Goal: Task Accomplishment & Management: Complete application form

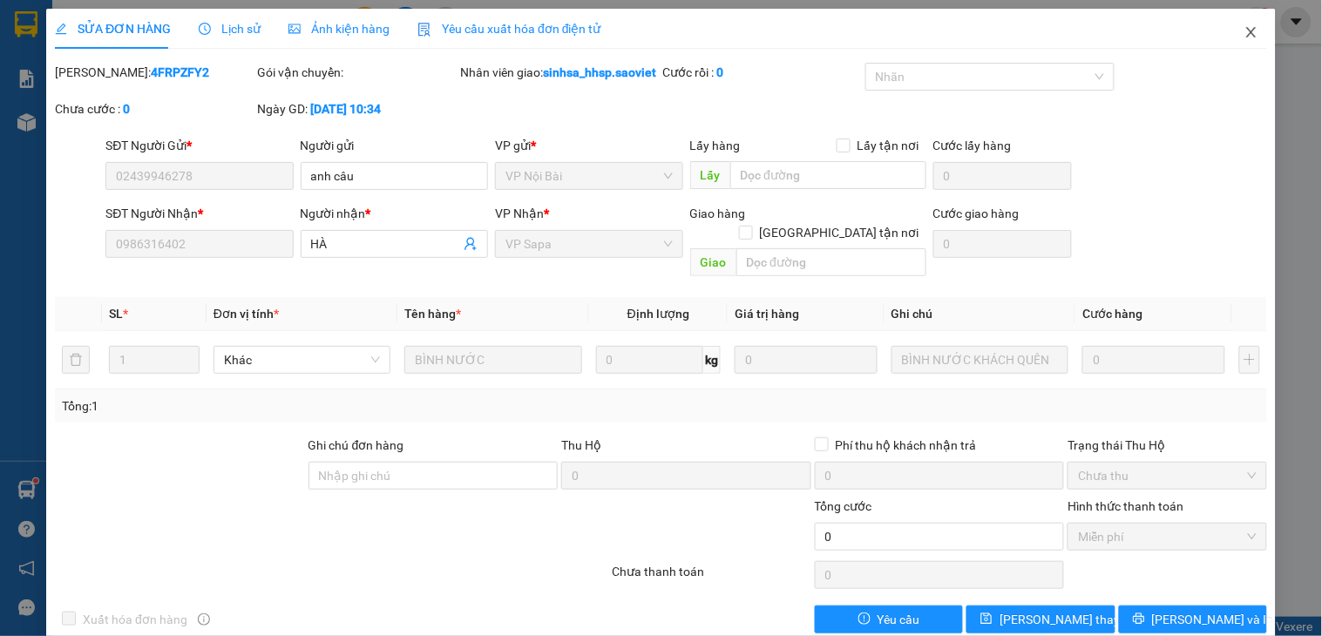
click at [1245, 29] on icon "close" at bounding box center [1252, 32] width 14 height 14
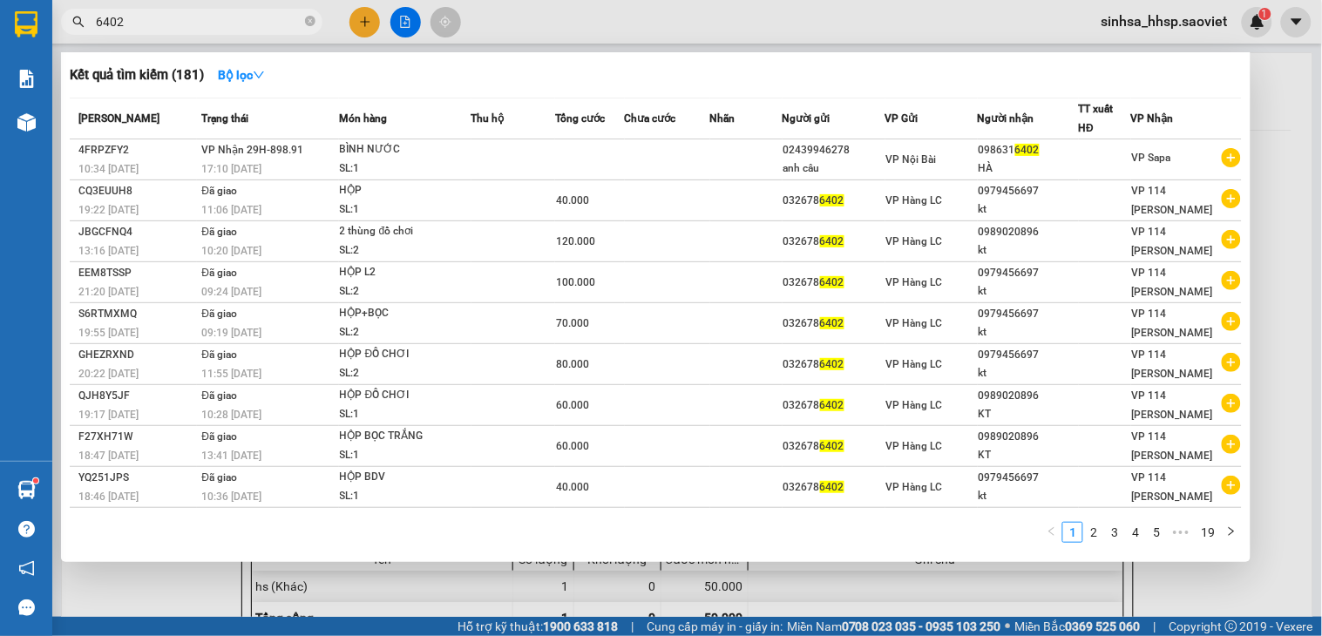
click at [186, 22] on input "6402" at bounding box center [199, 21] width 206 height 19
drag, startPoint x: 183, startPoint y: 22, endPoint x: 0, endPoint y: 24, distance: 183.1
click at [0, 24] on section "Kết quả tìm kiếm ( 181 ) Bộ lọc Mã ĐH Trạng thái Món hàng Thu hộ Tổng cước Chưa…" at bounding box center [661, 318] width 1322 height 636
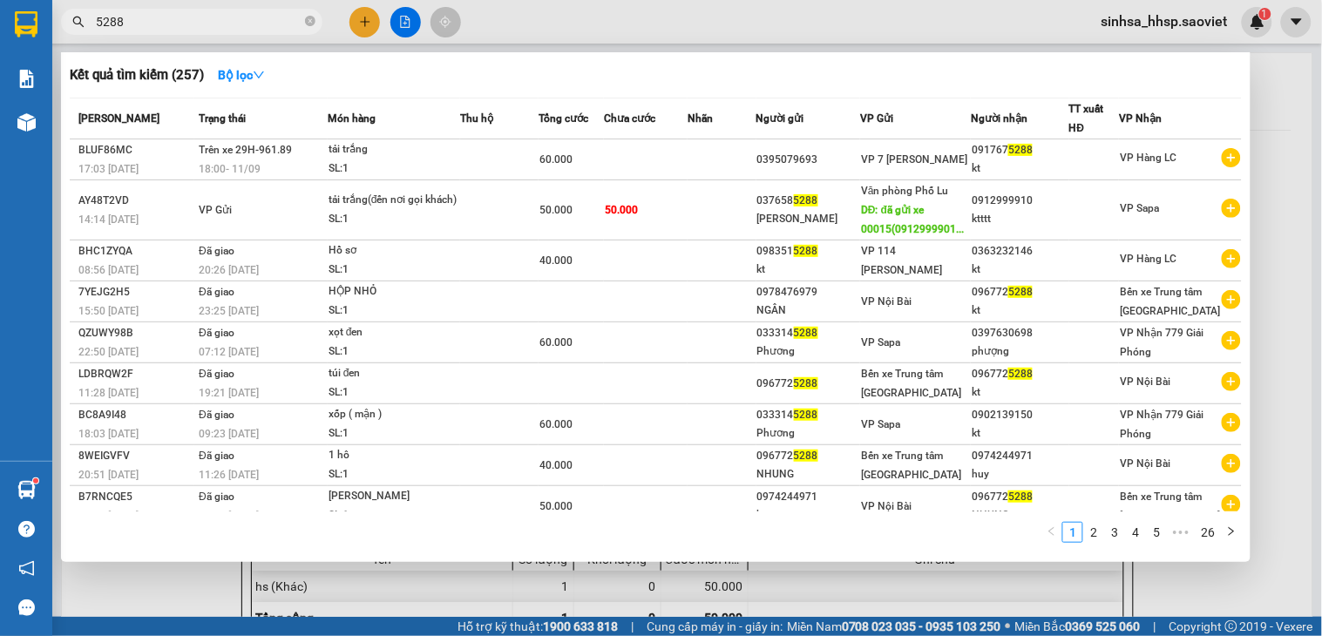
type input "5288"
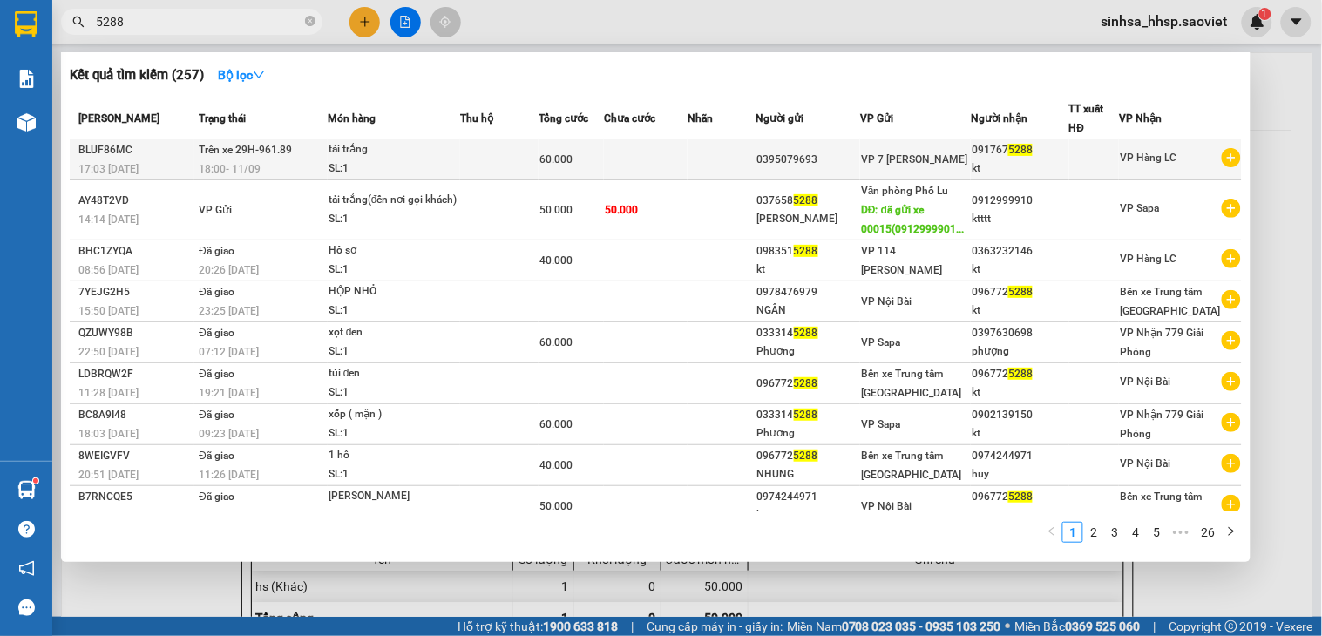
click at [274, 161] on div "18:00 [DATE]" at bounding box center [263, 169] width 128 height 19
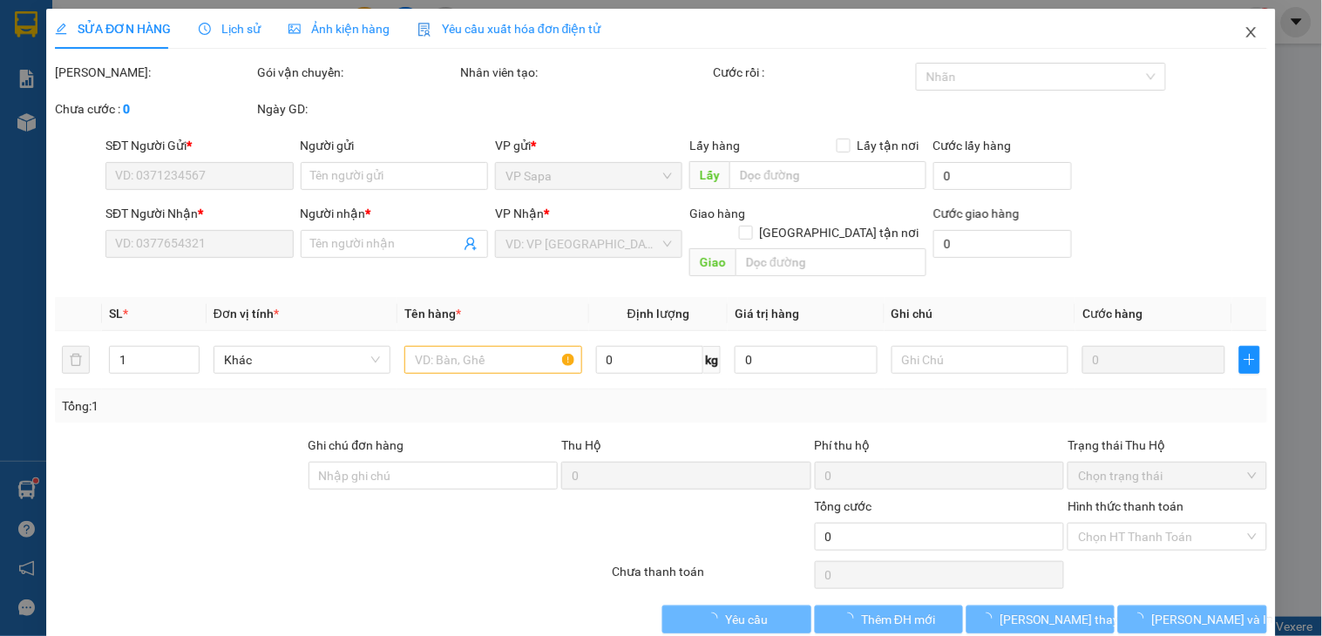
type input "0395079693"
type input "0917675288"
type input "kt"
type input "60.000"
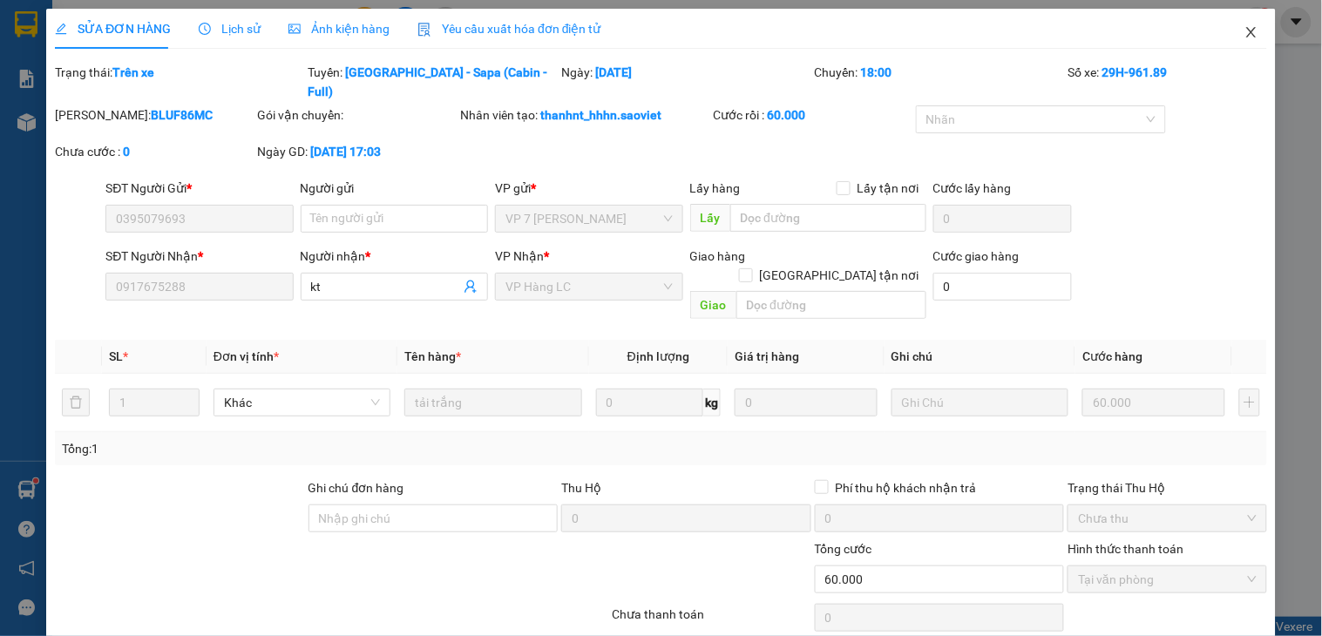
click at [1243, 35] on span "Close" at bounding box center [1251, 33] width 49 height 49
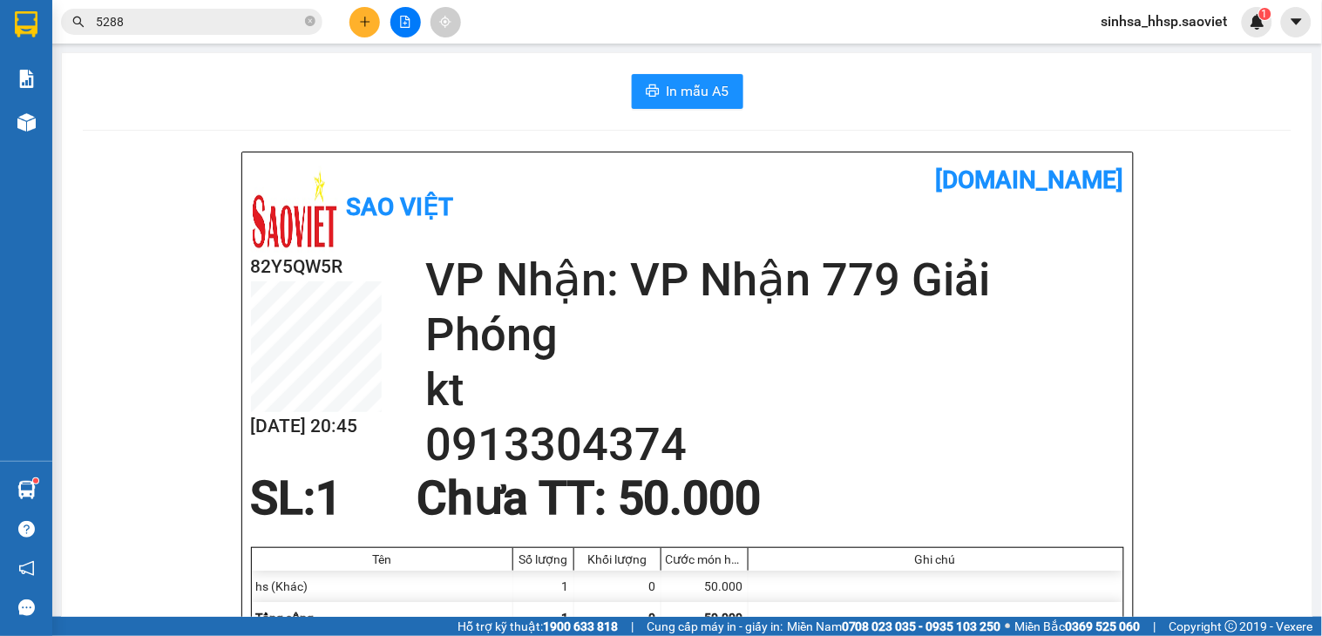
click at [176, 22] on input "5288" at bounding box center [199, 21] width 206 height 19
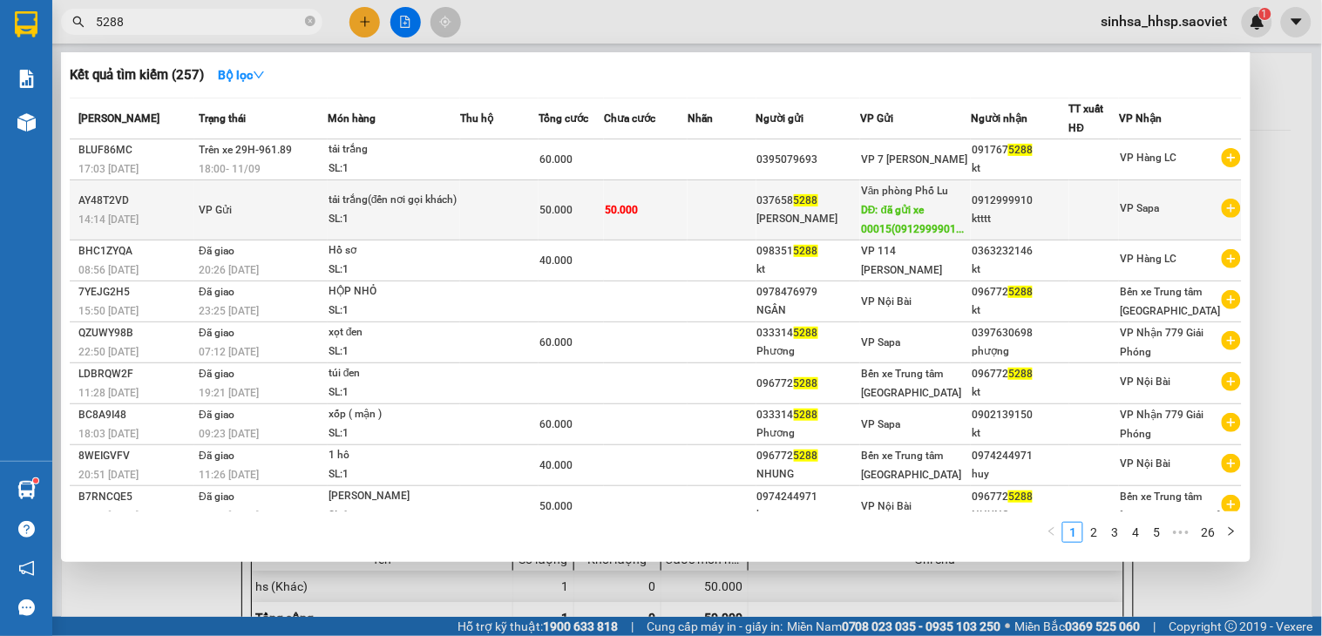
click at [204, 209] on span "VP Gửi" at bounding box center [215, 210] width 33 height 12
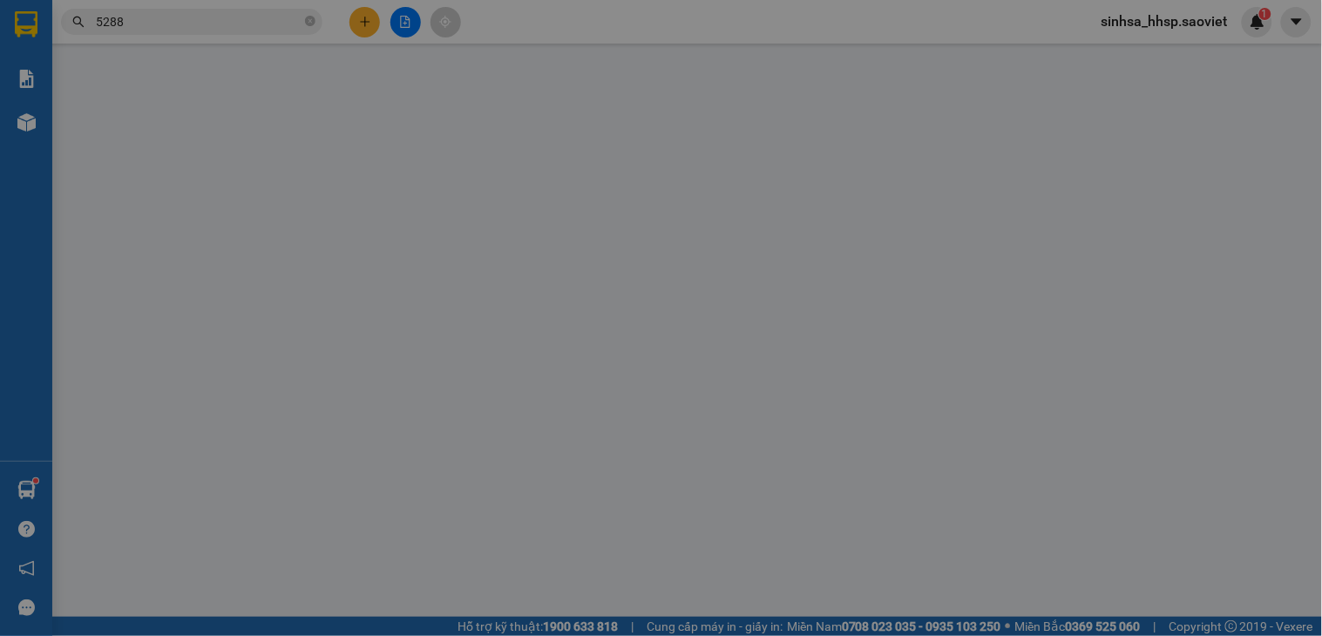
type input "0376585288"
type input "[PERSON_NAME]"
type input "đã gửi xe 00015(0912999901)"
type input "0912999910"
type input "ktttt"
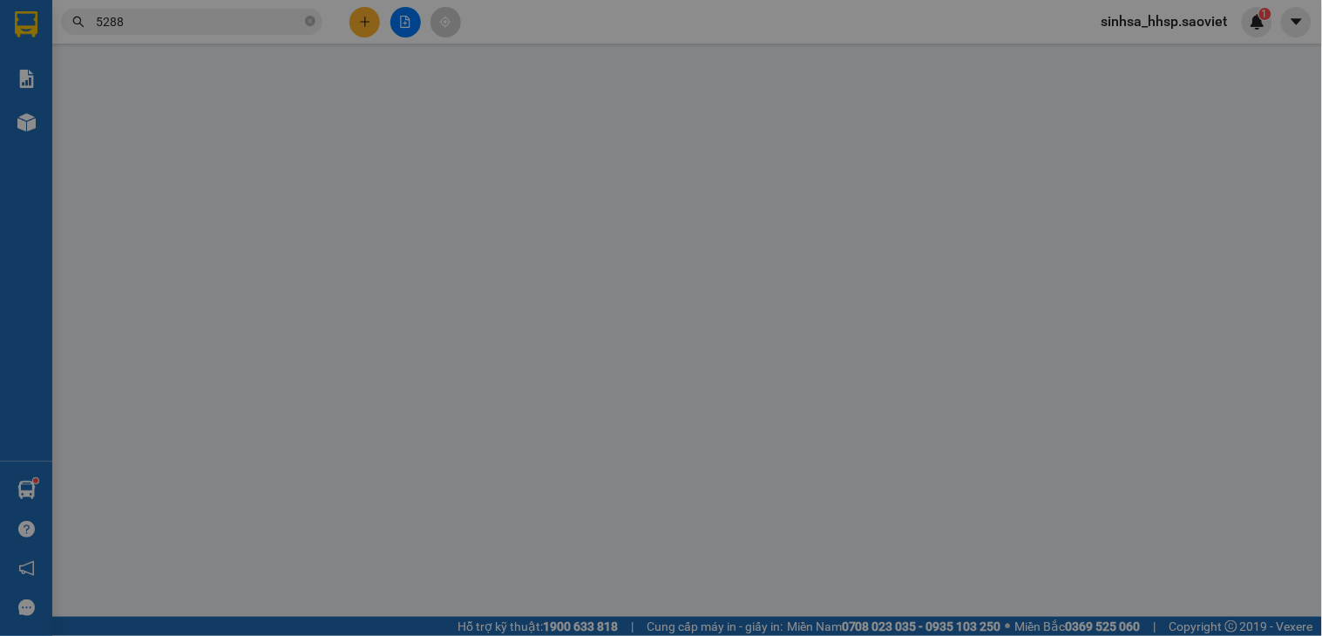
type input "50.000"
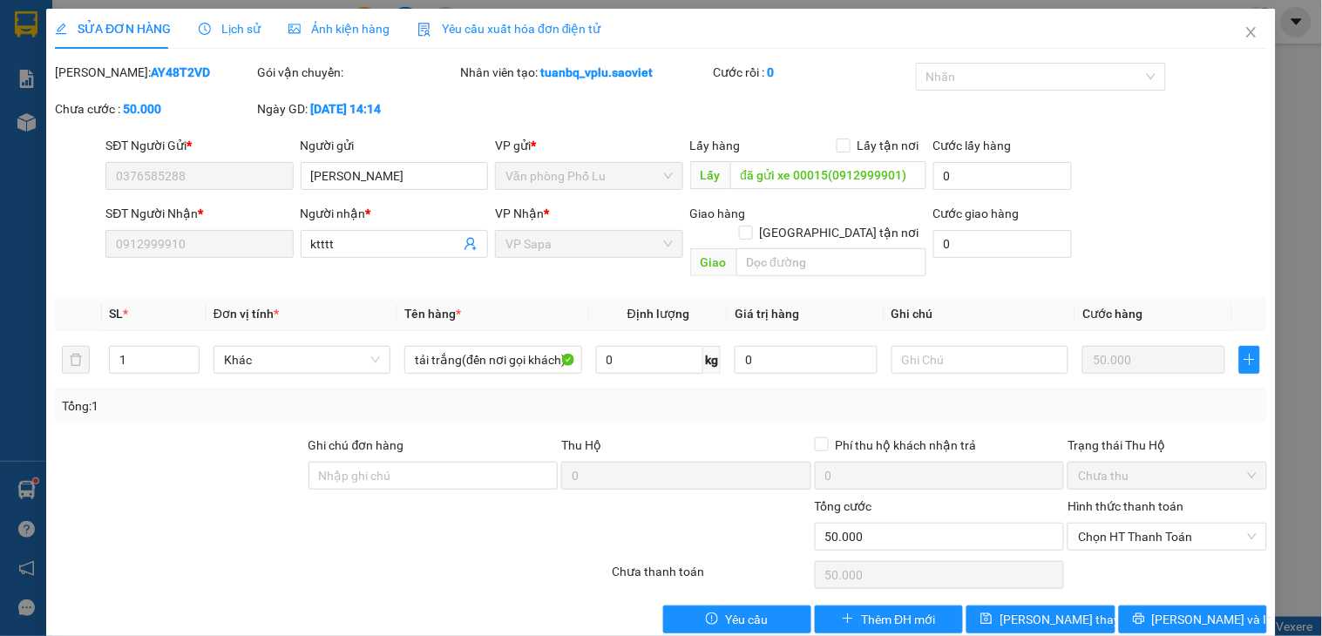
click at [232, 24] on span "Lịch sử" at bounding box center [230, 29] width 62 height 14
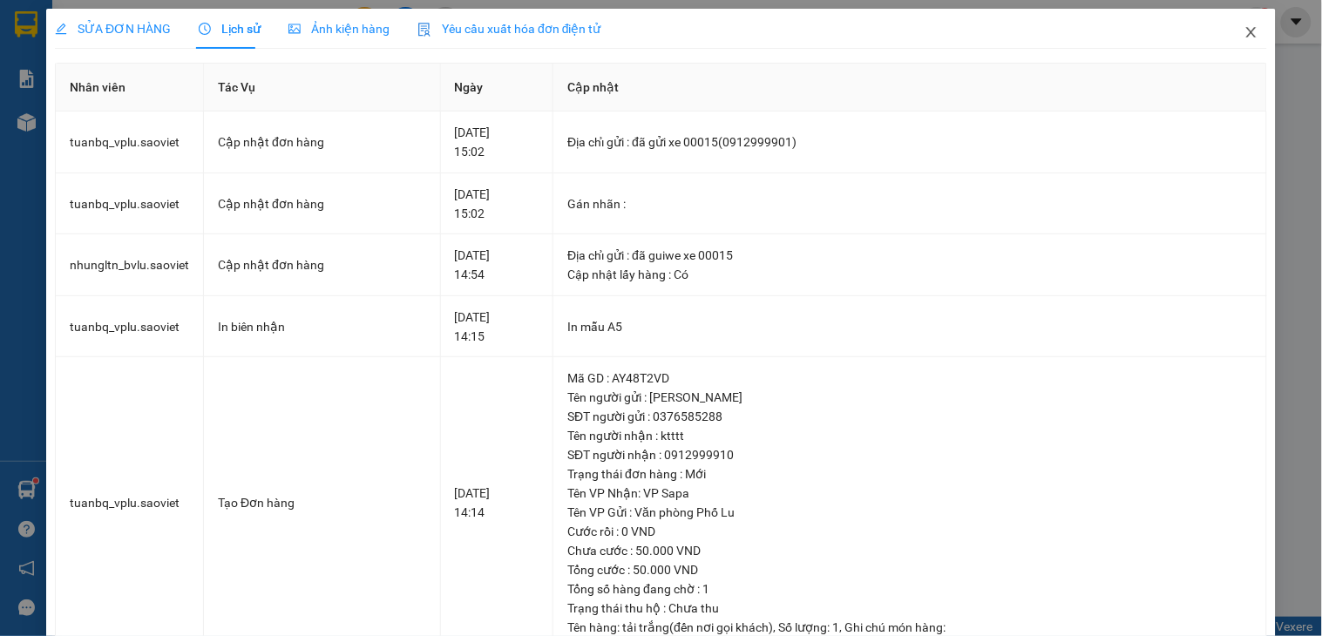
click at [1247, 37] on icon "close" at bounding box center [1252, 32] width 10 height 10
